Goal: Task Accomplishment & Management: Manage account settings

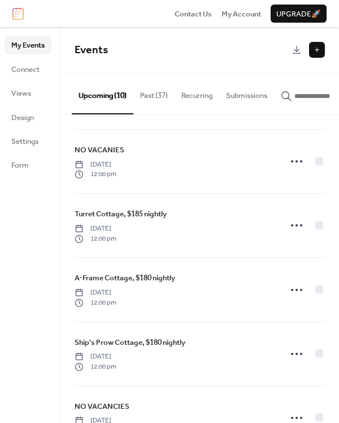
scroll to position [188, 0]
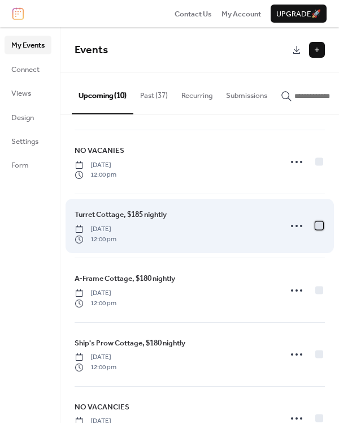
click at [317, 229] on div at bounding box center [320, 226] width 8 height 8
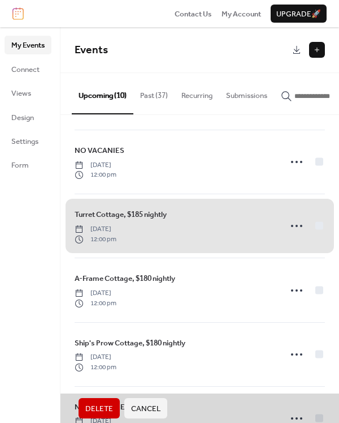
click at [102, 407] on span "Delete" at bounding box center [99, 408] width 28 height 11
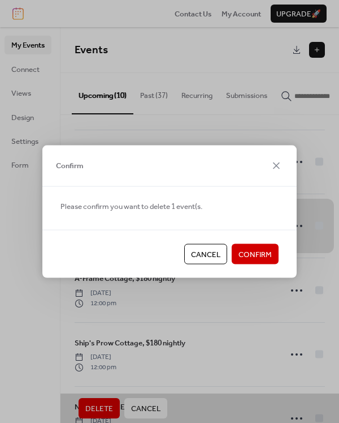
click at [256, 250] on span "Confirm" at bounding box center [255, 254] width 33 height 11
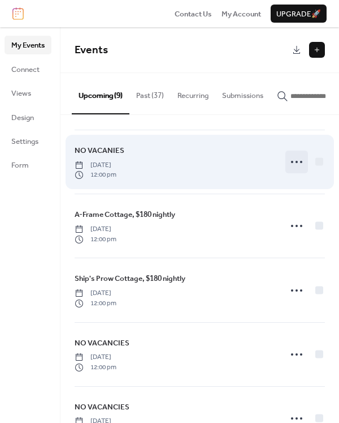
click at [300, 167] on icon at bounding box center [297, 162] width 18 height 18
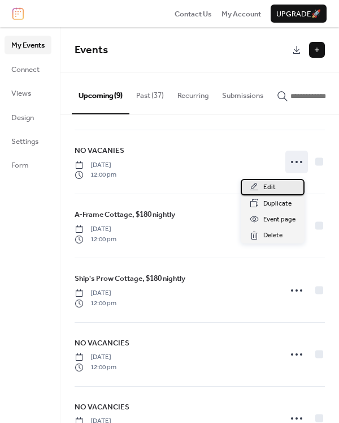
click at [273, 190] on span "Edit" at bounding box center [270, 187] width 12 height 11
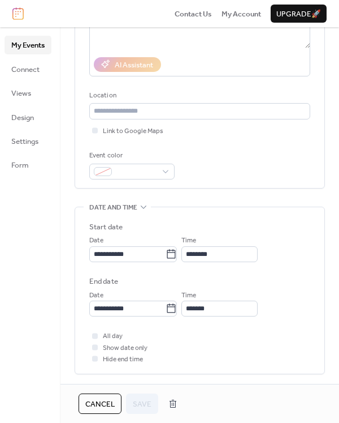
scroll to position [226, 0]
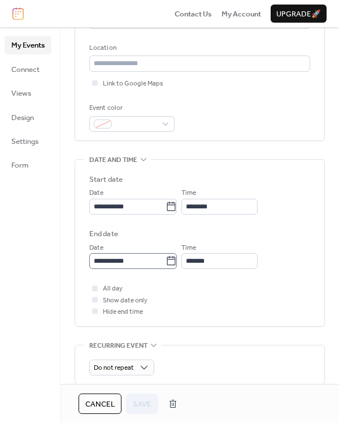
click at [176, 259] on icon at bounding box center [171, 260] width 8 height 9
click at [166, 259] on input "**********" at bounding box center [127, 261] width 76 height 16
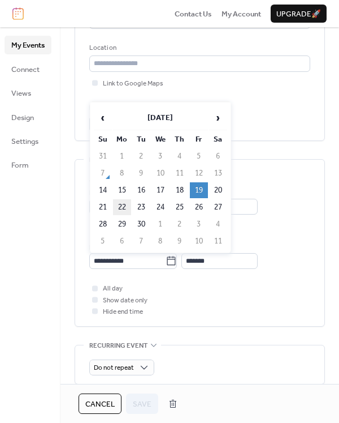
click at [125, 205] on td "22" at bounding box center [122, 207] width 18 height 16
type input "**********"
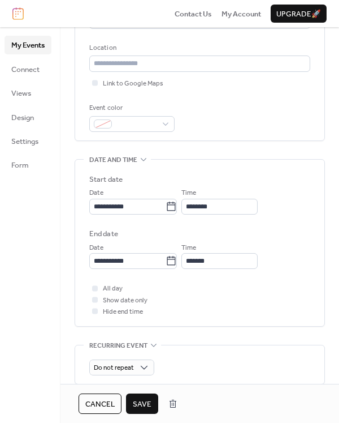
click at [144, 401] on span "Save" at bounding box center [142, 403] width 19 height 11
